Goal: Information Seeking & Learning: Learn about a topic

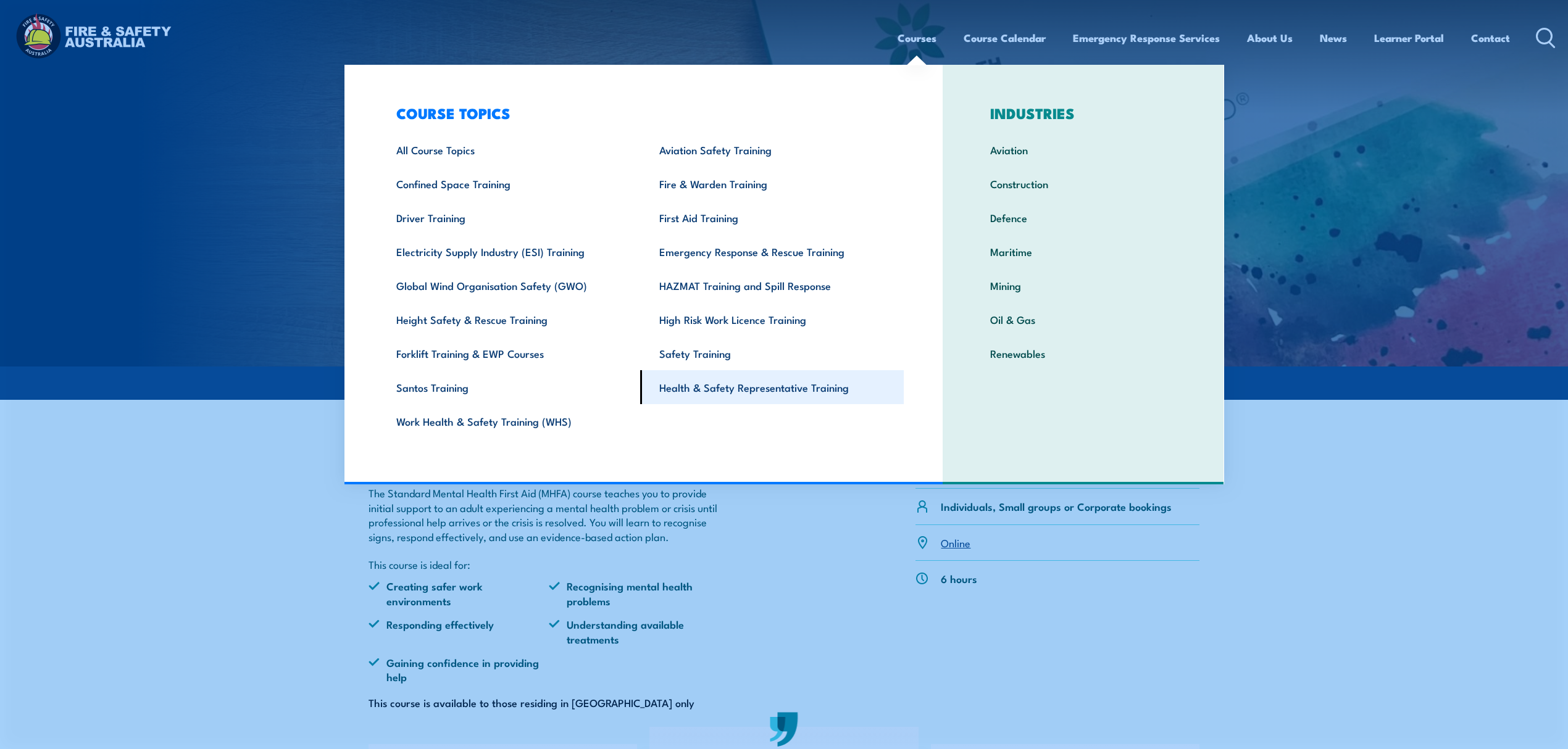
click at [803, 391] on link "Health & Safety Representative Training" at bounding box center [771, 387] width 263 height 34
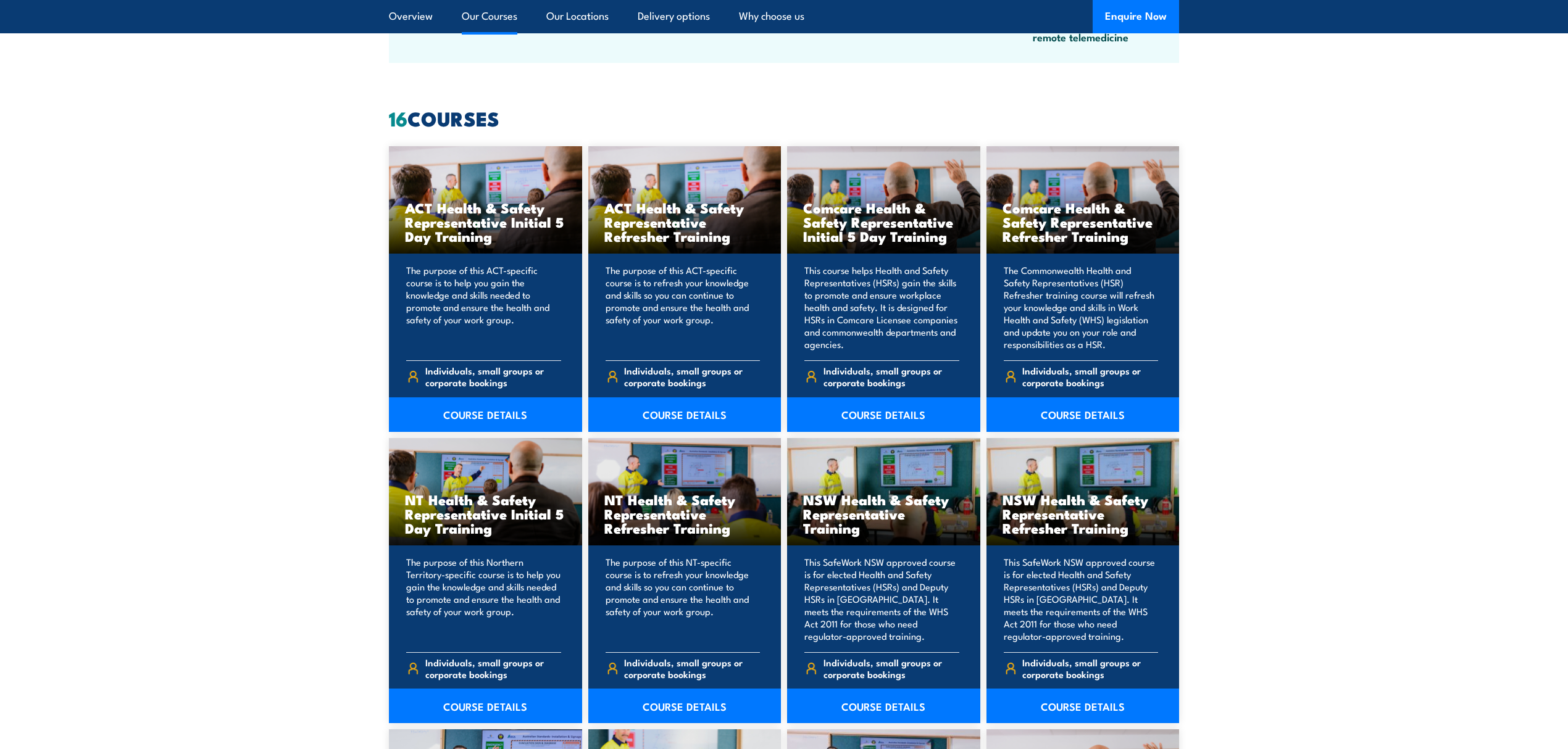
scroll to position [905, 0]
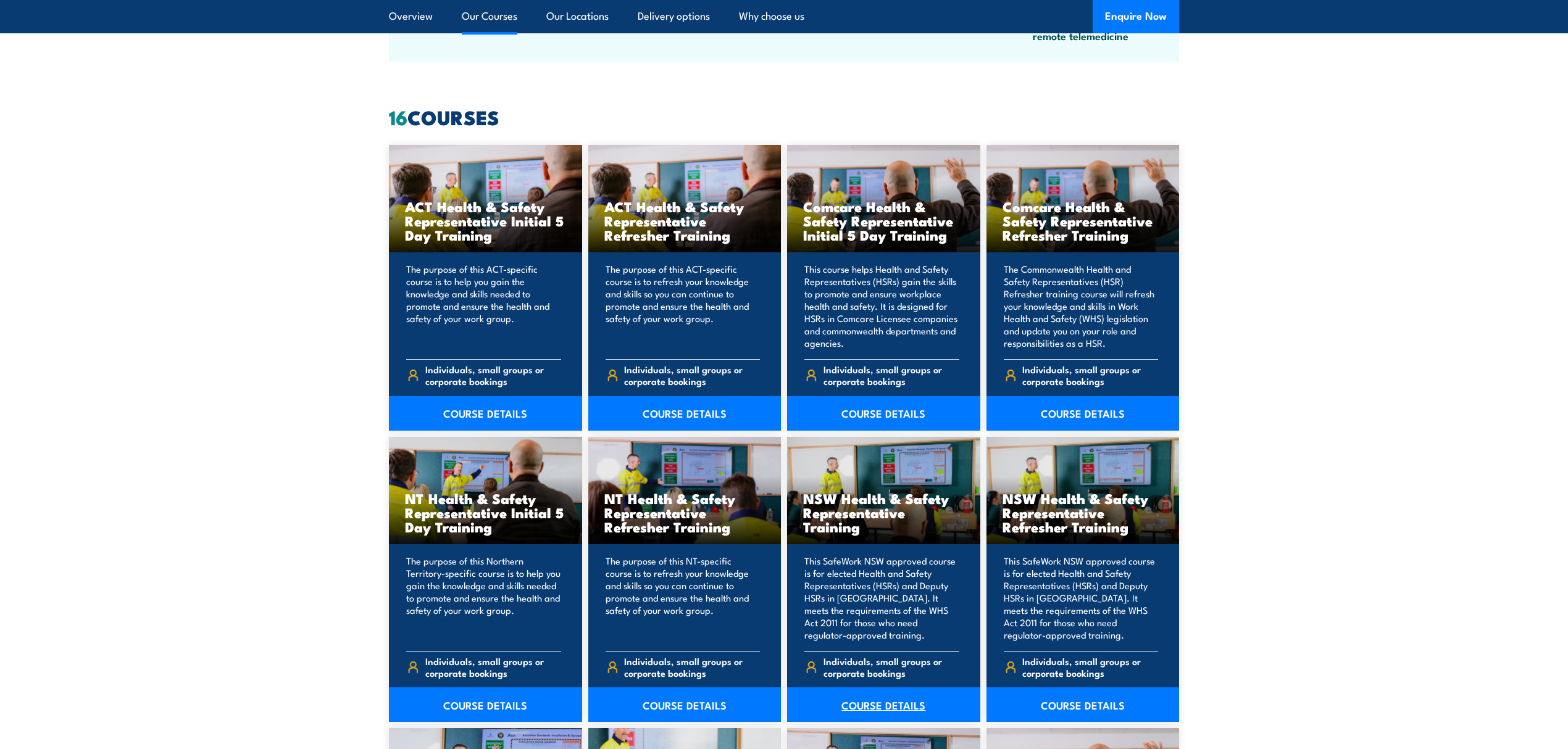
click at [901, 713] on link "COURSE DETAILS" at bounding box center [883, 705] width 193 height 35
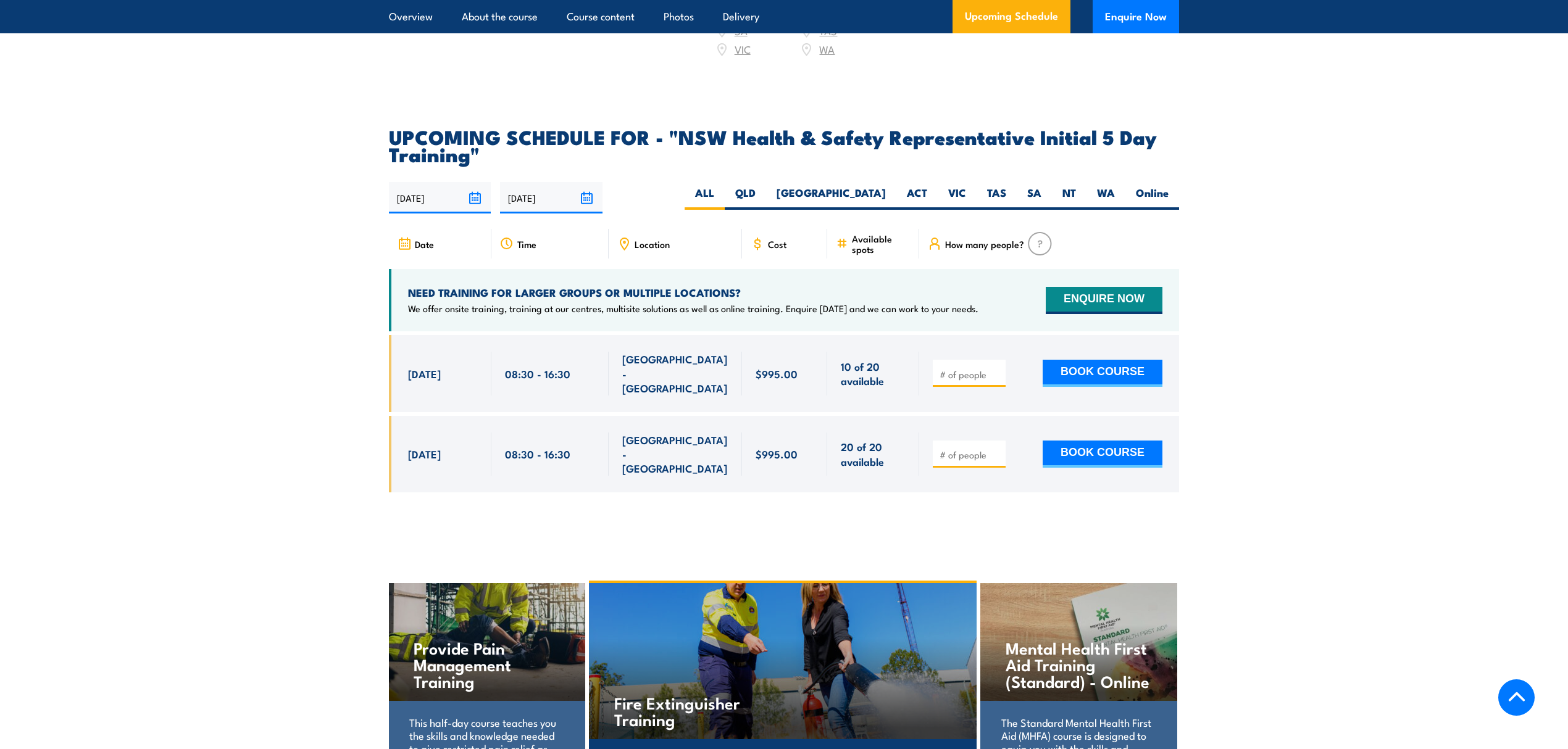
scroll to position [2222, 0]
